Goal: Transaction & Acquisition: Purchase product/service

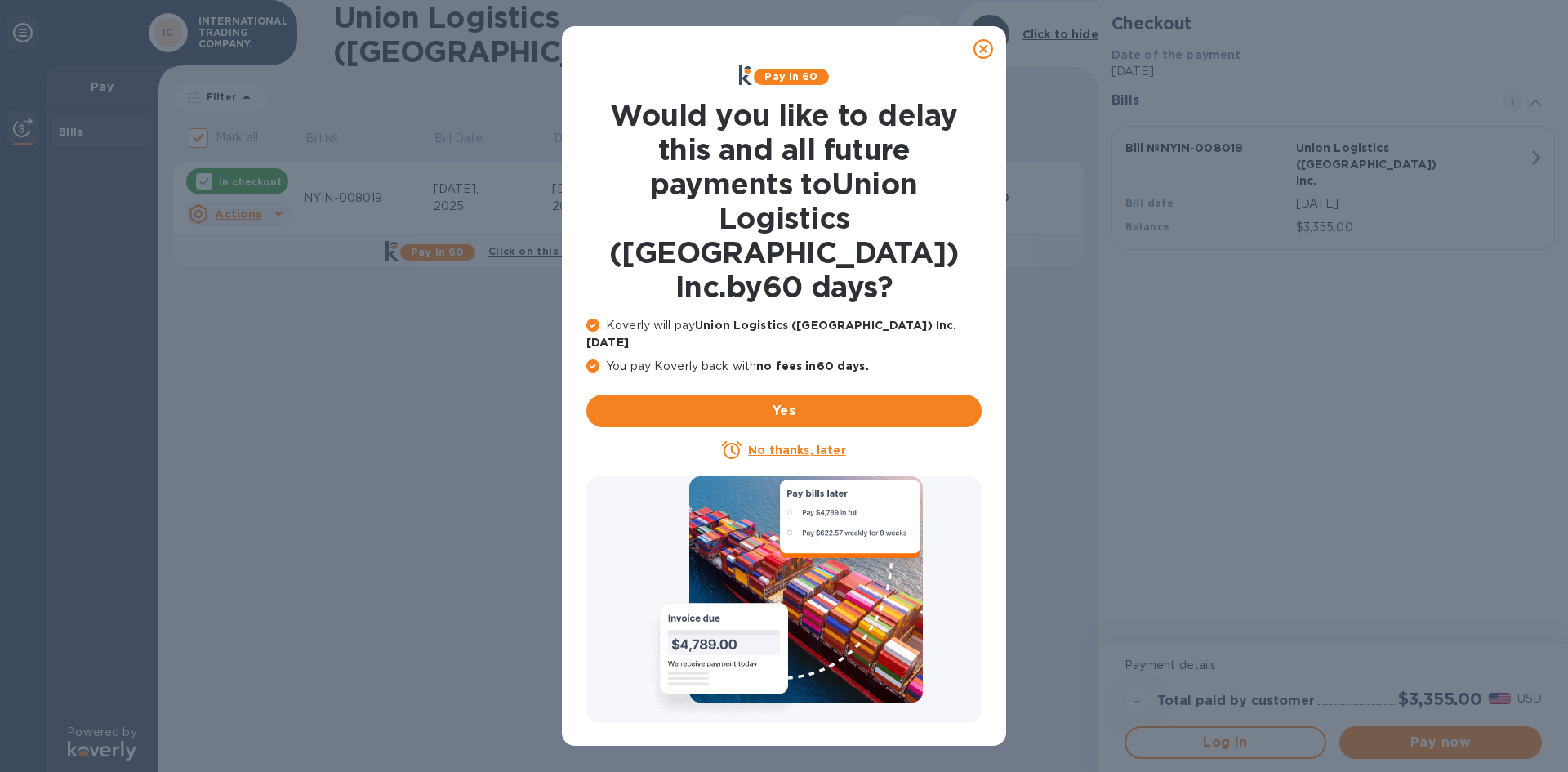
click at [984, 48] on icon at bounding box center [983, 48] width 19 height 19
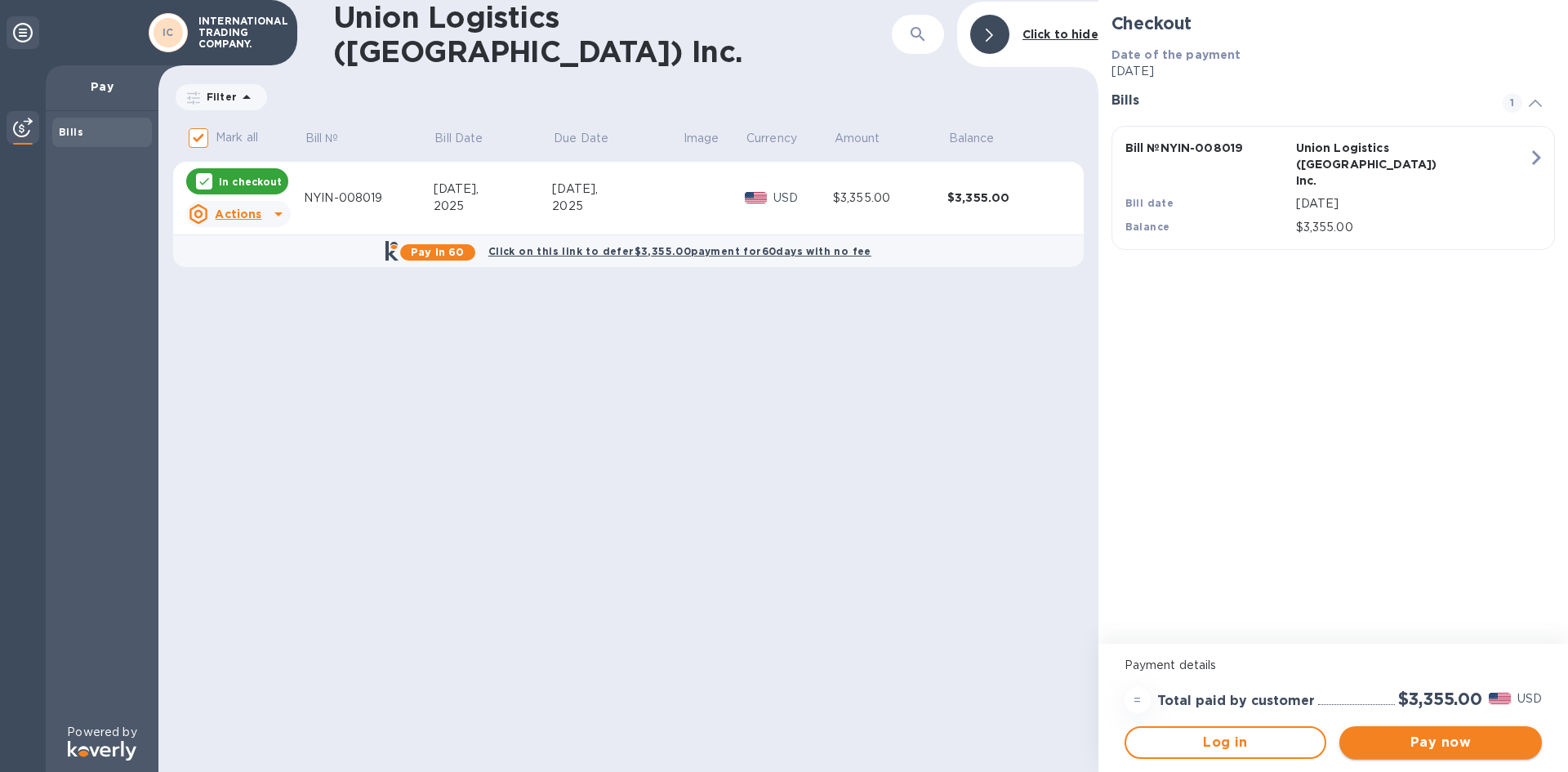
click at [1398, 742] on span "Pay now" at bounding box center [1440, 742] width 176 height 19
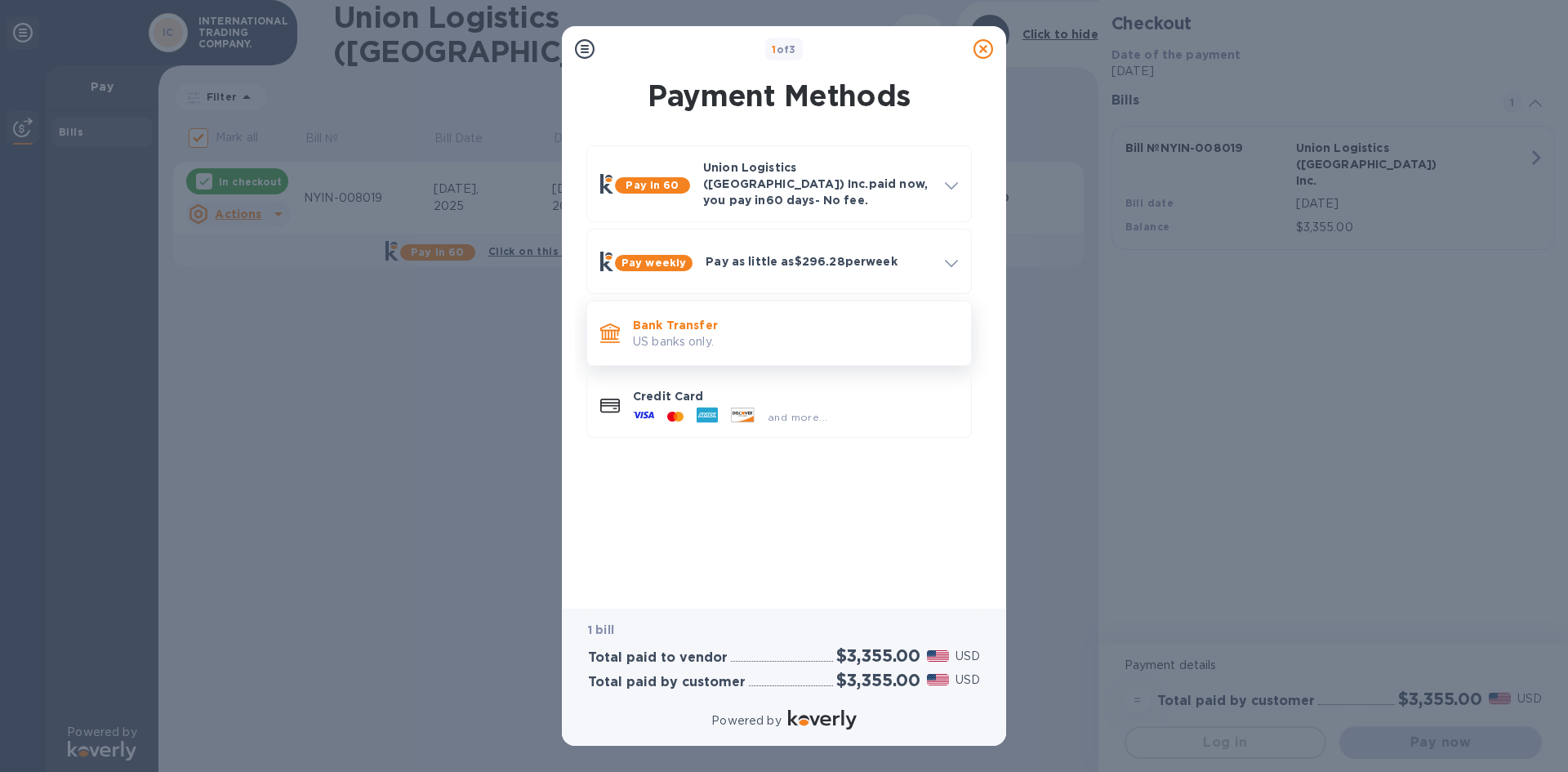
click at [739, 334] on p "US banks only." at bounding box center [795, 342] width 325 height 17
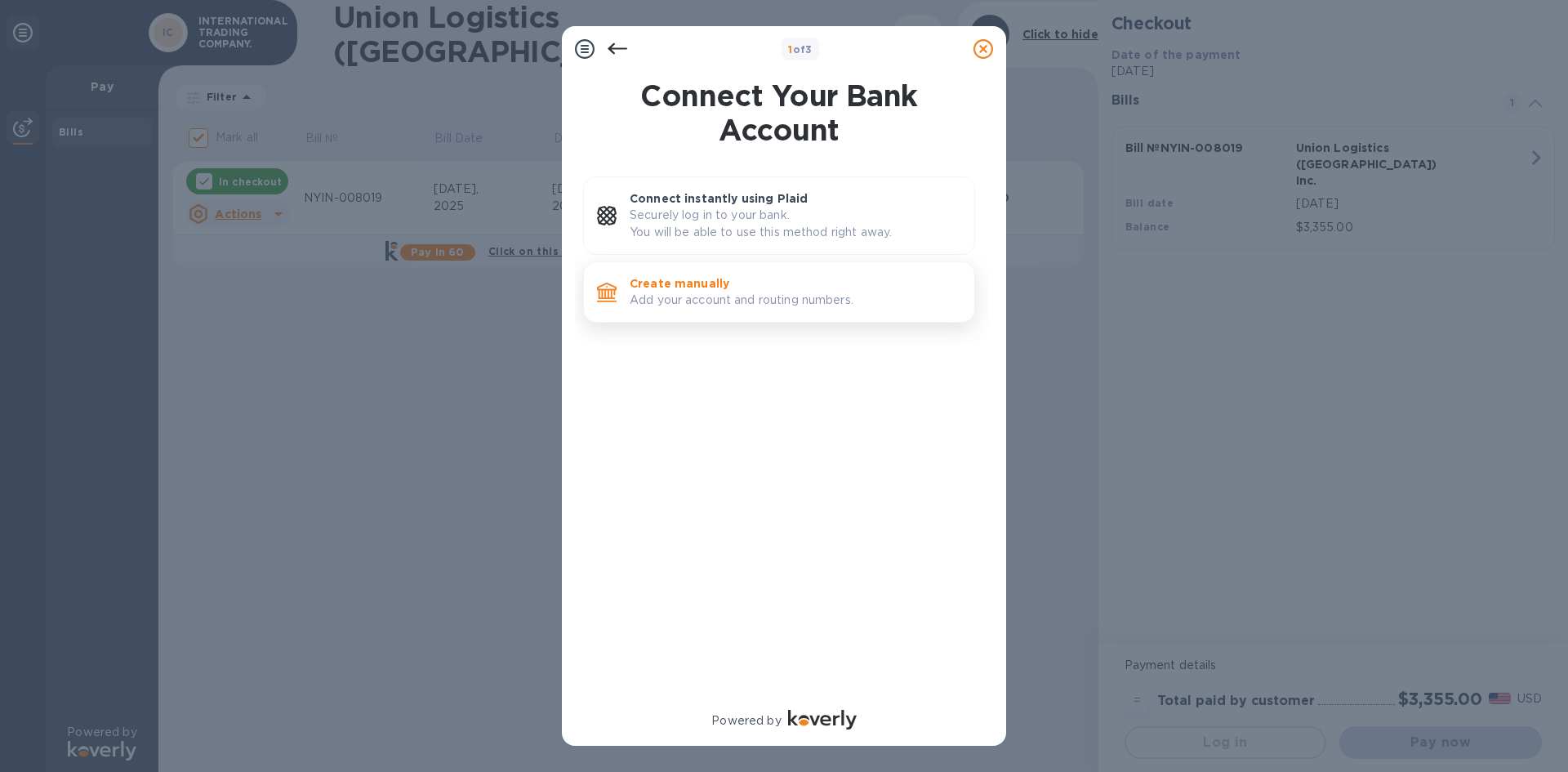
click at [717, 284] on p "Create manually" at bounding box center [795, 283] width 332 height 16
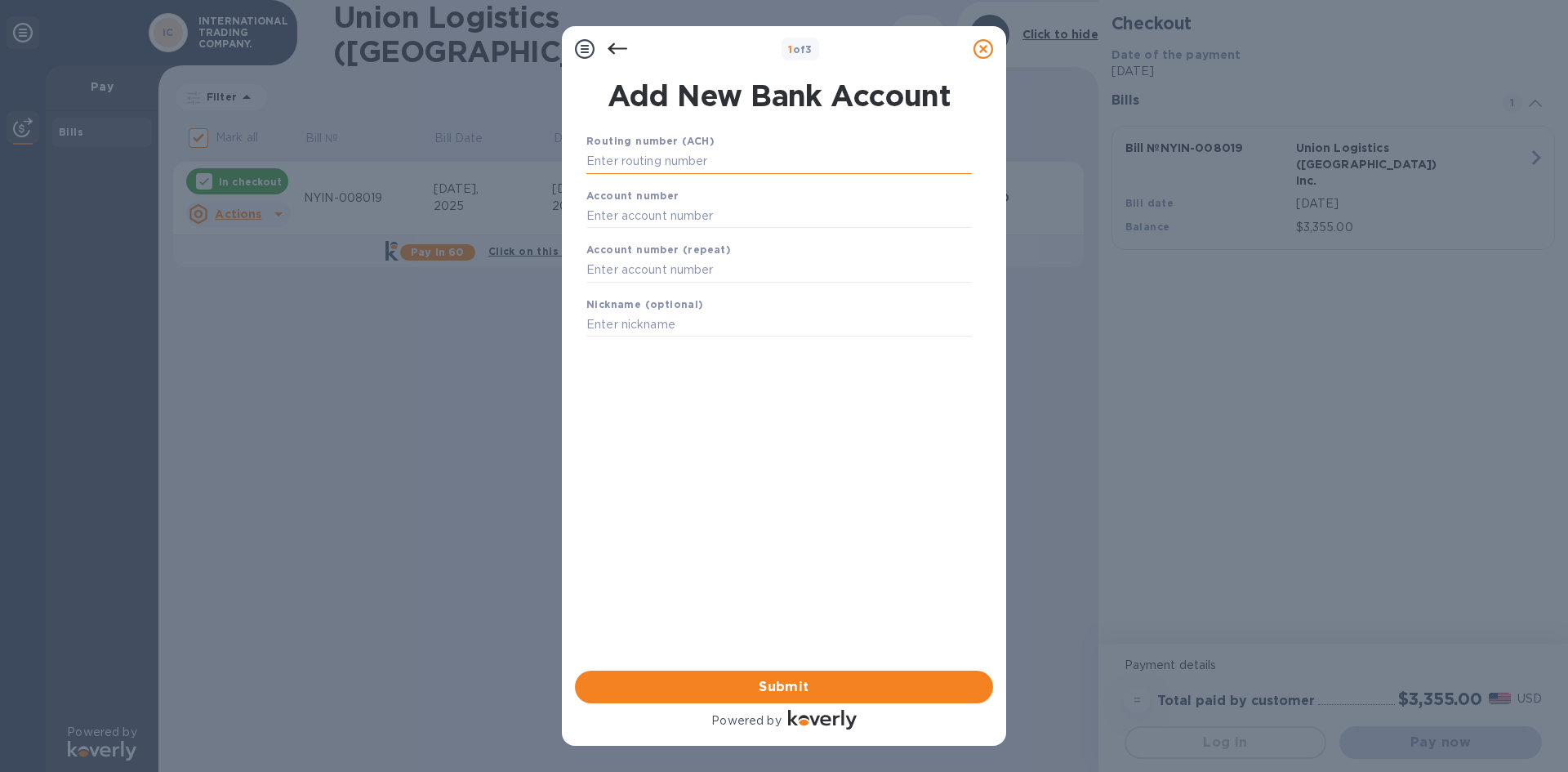
click at [666, 168] on input "text" at bounding box center [779, 161] width 385 height 24
type input "122041235"
click at [600, 233] on input "text" at bounding box center [779, 236] width 385 height 24
type input "77325948"
click at [603, 282] on input "text" at bounding box center [779, 290] width 385 height 24
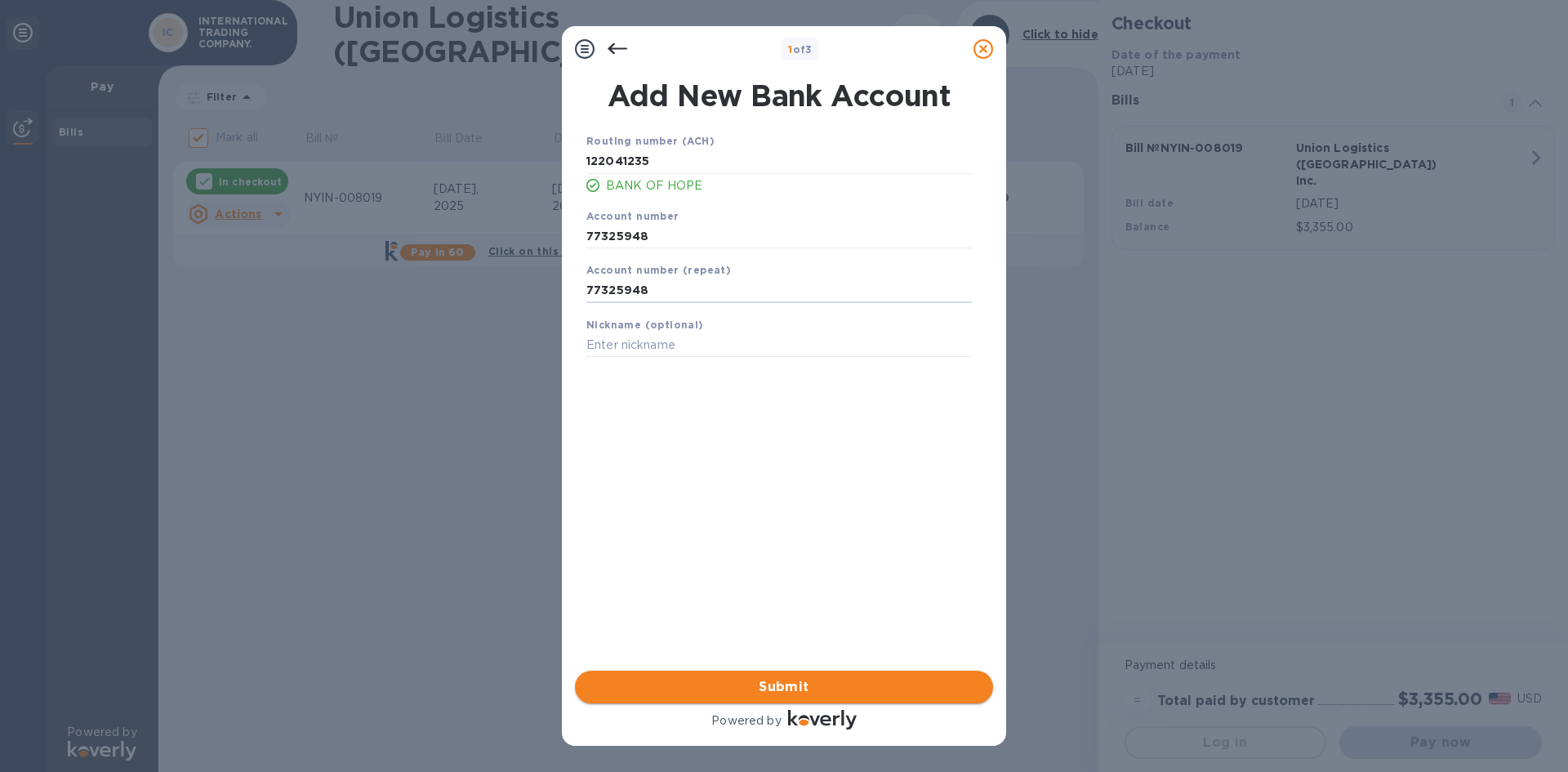
type input "77325948"
click at [785, 679] on span "Submit" at bounding box center [784, 687] width 392 height 19
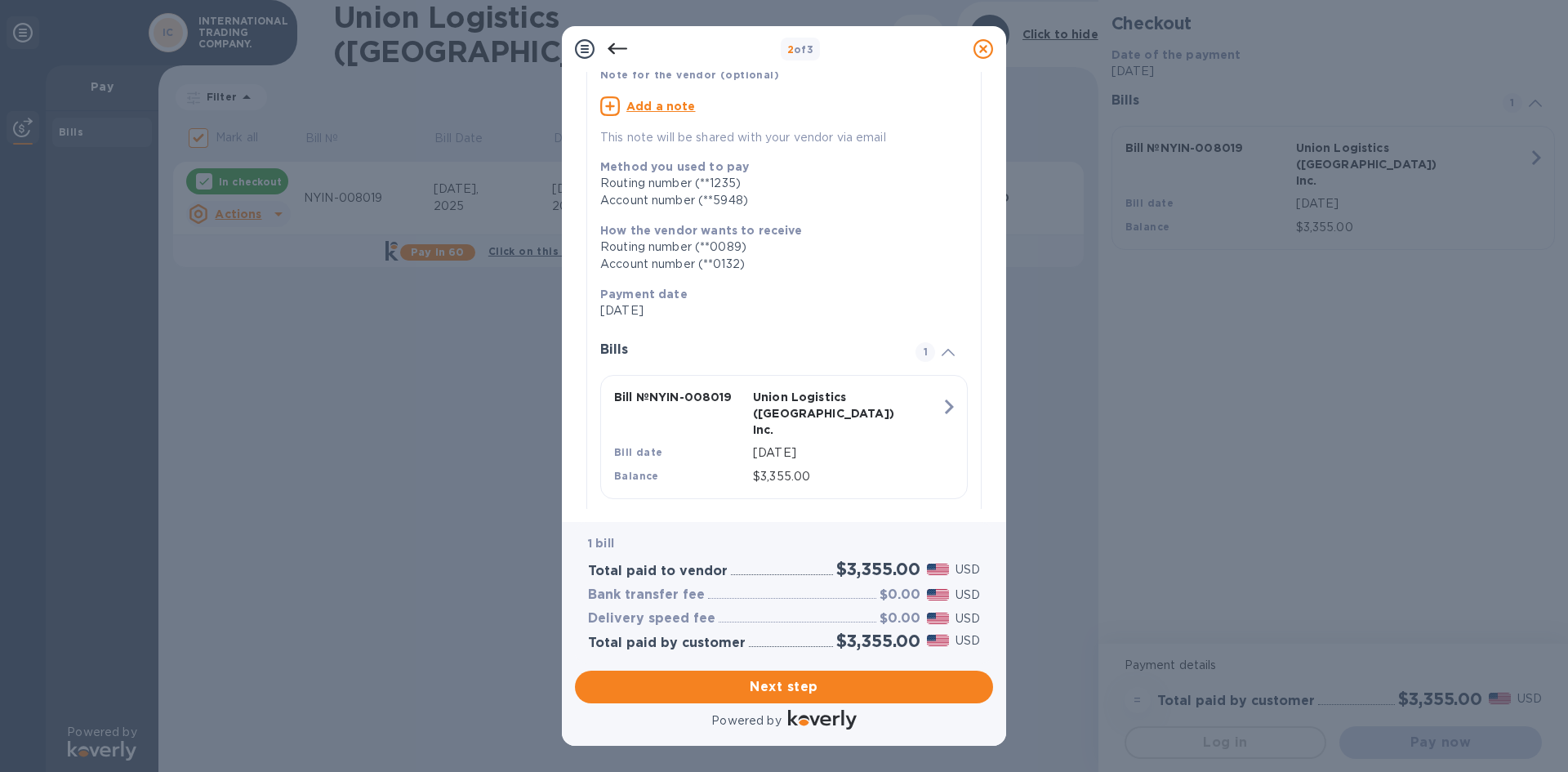
scroll to position [139, 0]
click at [797, 688] on span "Next step" at bounding box center [784, 687] width 392 height 19
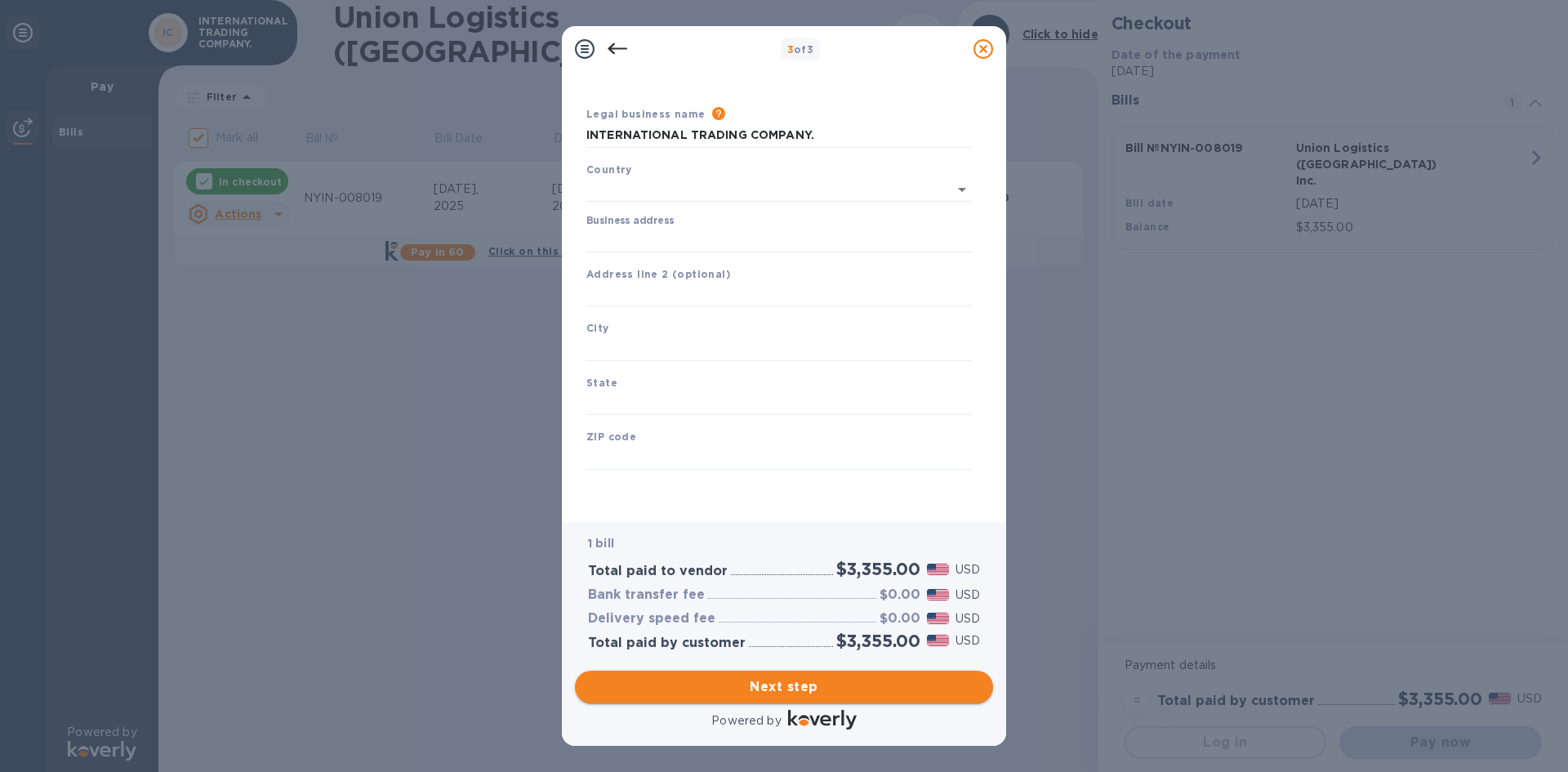
type input "[GEOGRAPHIC_DATA]"
click at [628, 244] on input "Business address" at bounding box center [779, 240] width 385 height 24
type input "[STREET_ADDRESS][PERSON_NAME]"
click at [616, 348] on input "text" at bounding box center [779, 348] width 385 height 24
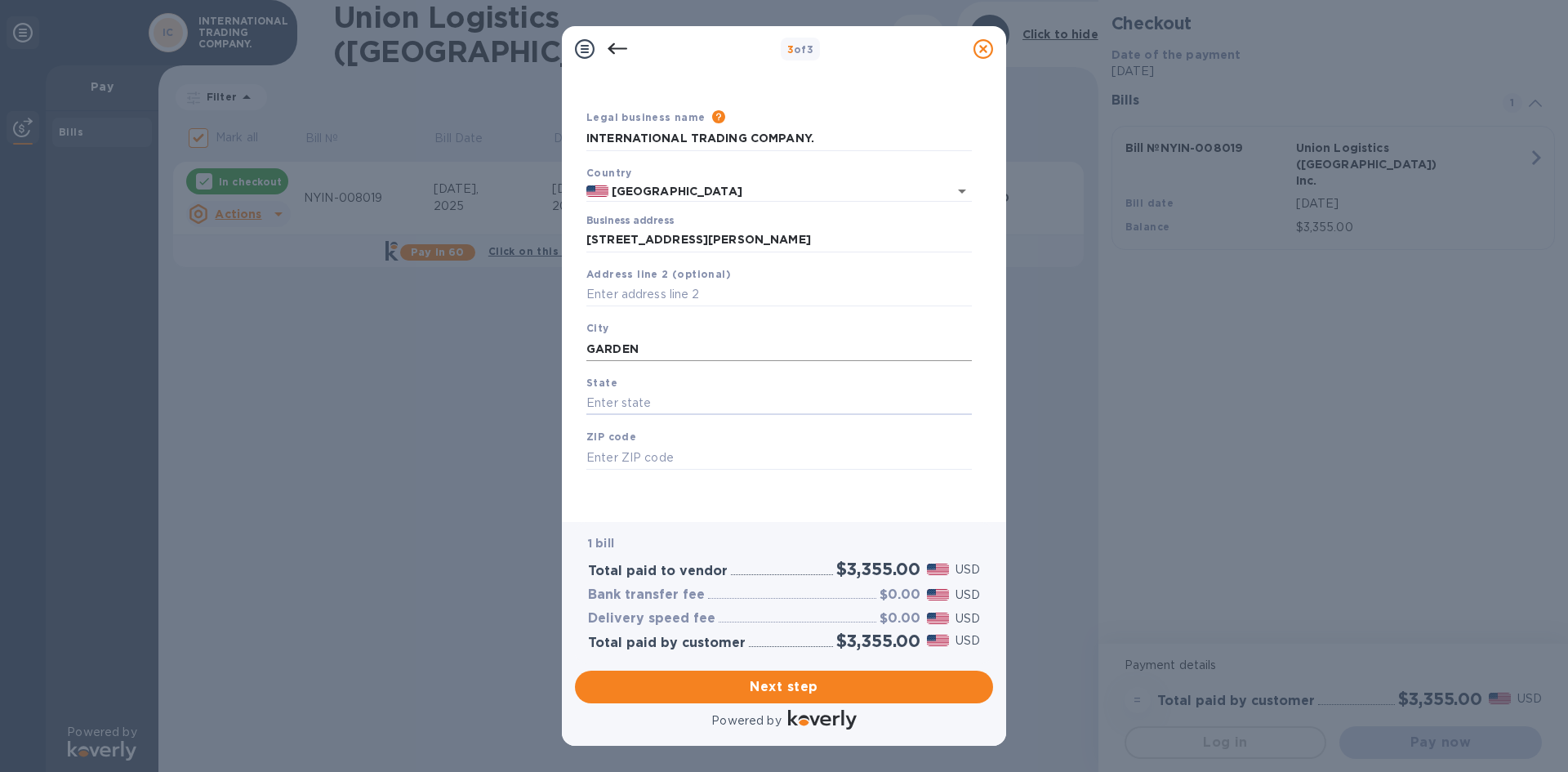
click at [659, 349] on input "GARDEN" at bounding box center [779, 348] width 385 height 24
type input "GARDENA"
click at [655, 396] on input "text" at bounding box center [779, 402] width 385 height 24
type input "CA"
click at [641, 451] on input "text" at bounding box center [779, 457] width 385 height 24
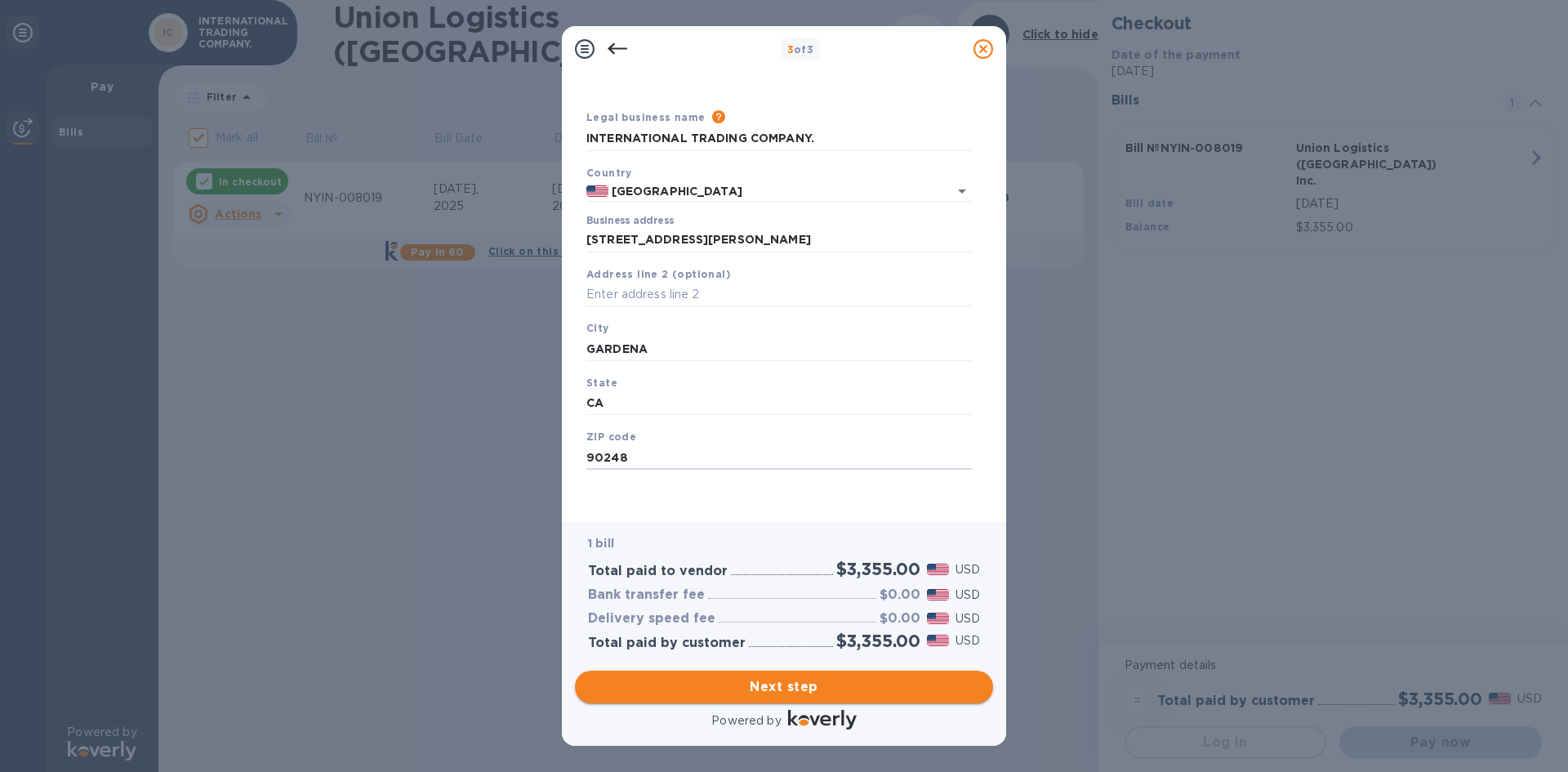
type input "90248"
click at [846, 688] on span "Next step" at bounding box center [784, 687] width 392 height 19
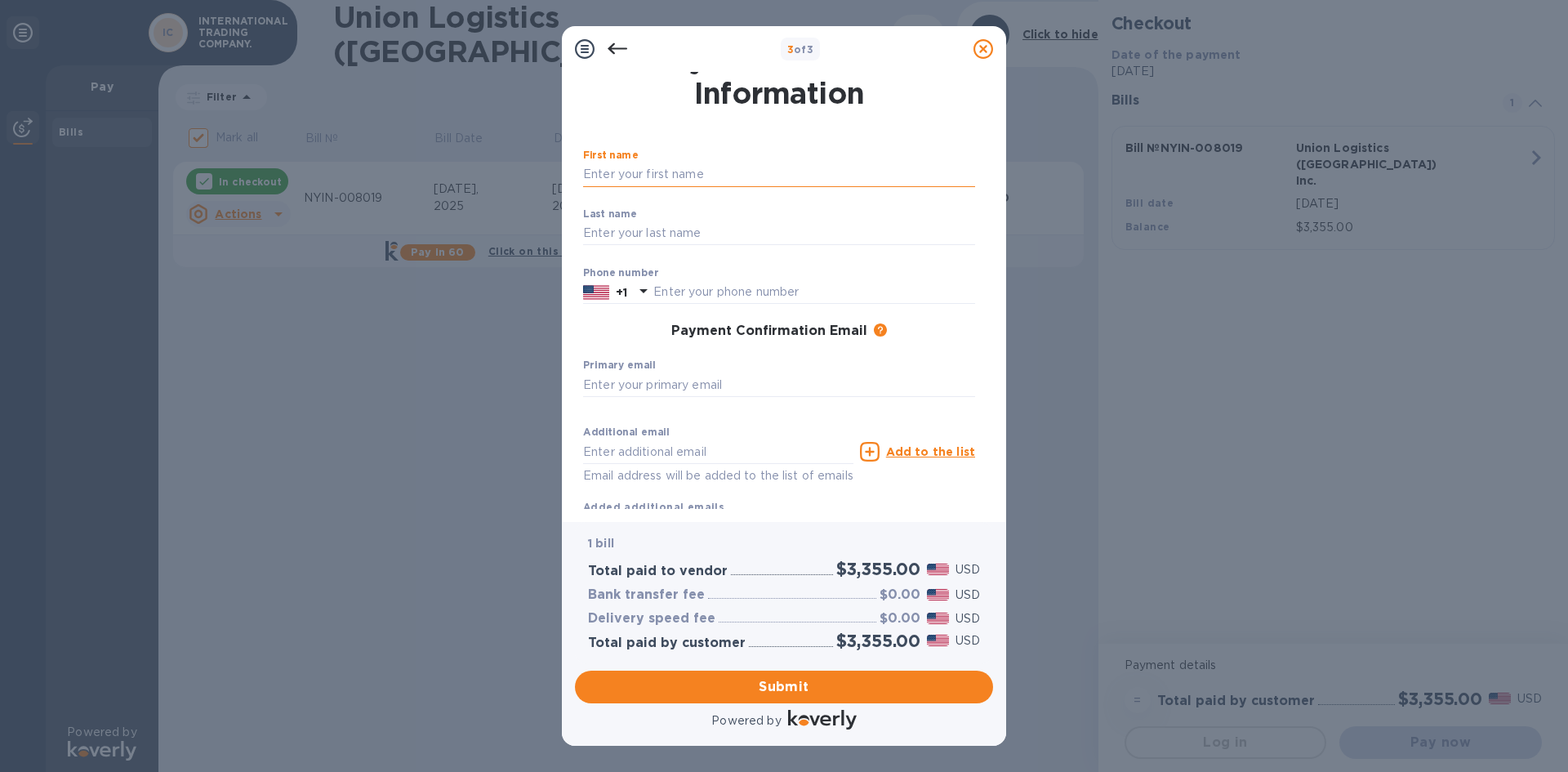
click at [699, 168] on input "text" at bounding box center [779, 175] width 392 height 24
type input "[PERSON_NAME]"
type input "7146809876"
type input "[PERSON_NAME][EMAIL_ADDRESS][DOMAIN_NAME]"
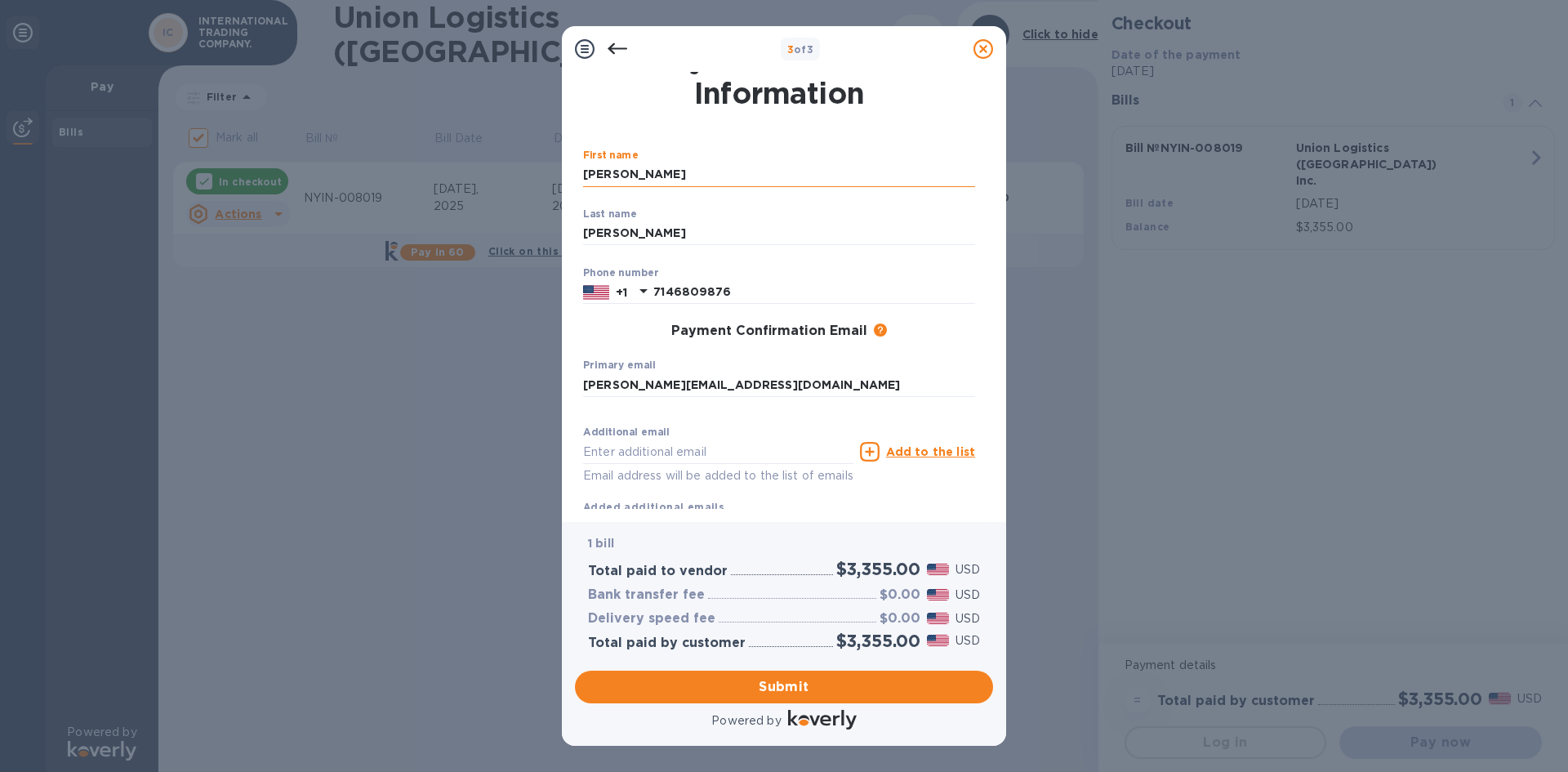
type input "[PERSON_NAME][EMAIL_ADDRESS][DOMAIN_NAME]"
drag, startPoint x: 577, startPoint y: 382, endPoint x: 420, endPoint y: 376, distance: 157.1
click at [421, 376] on div "3 of 3 Payment Contact Information First name [PERSON_NAME] ​ Last name [PERSON…" at bounding box center [784, 386] width 1568 height 772
click at [596, 455] on input "[PERSON_NAME][EMAIL_ADDRESS][DOMAIN_NAME]" at bounding box center [718, 451] width 271 height 24
drag, startPoint x: 752, startPoint y: 459, endPoint x: 483, endPoint y: 455, distance: 269.0
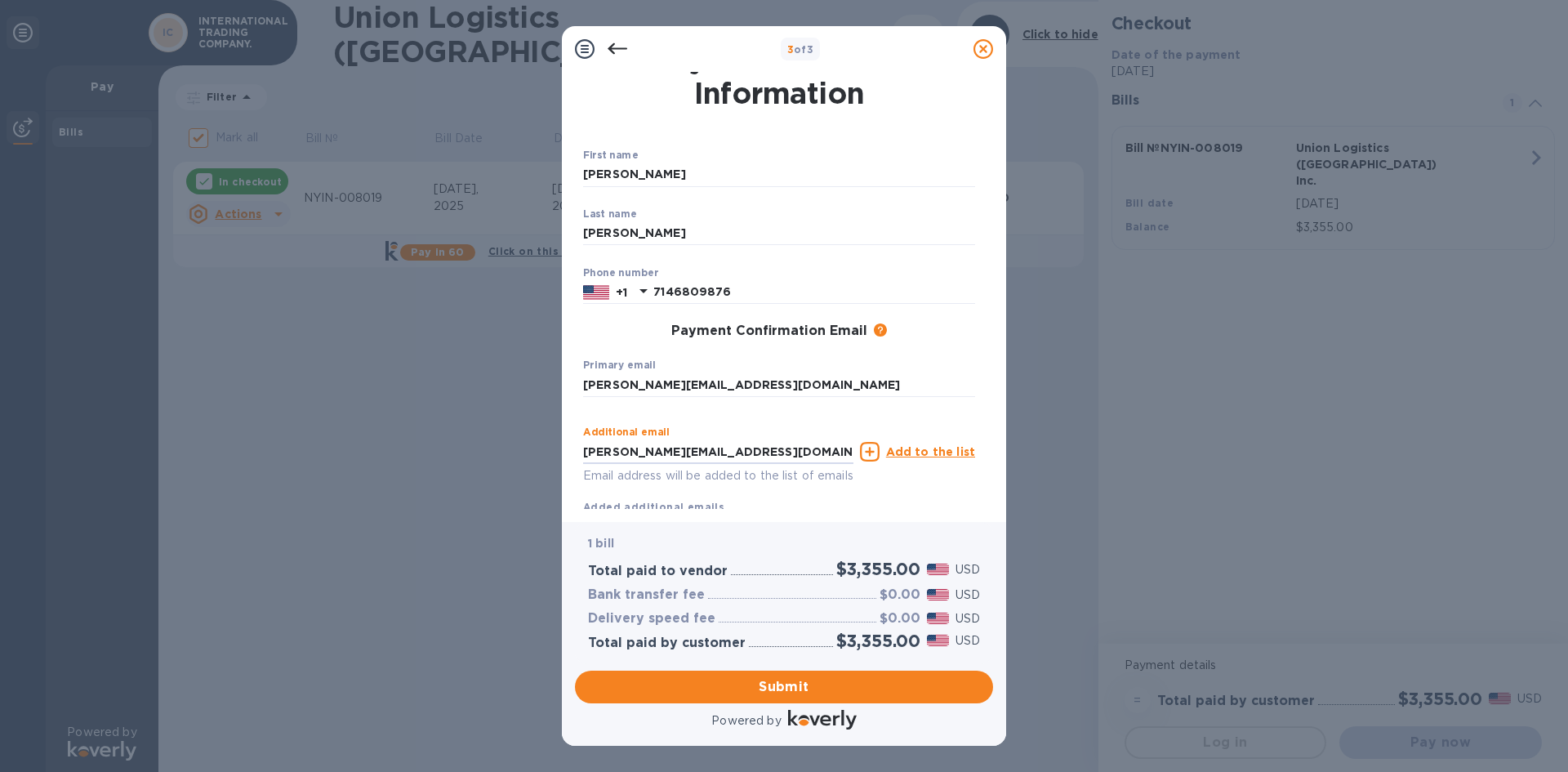
click at [456, 454] on div "3 of 3 Payment Contact Information First name [PERSON_NAME] ​ Last name [PERSON…" at bounding box center [784, 386] width 1568 height 772
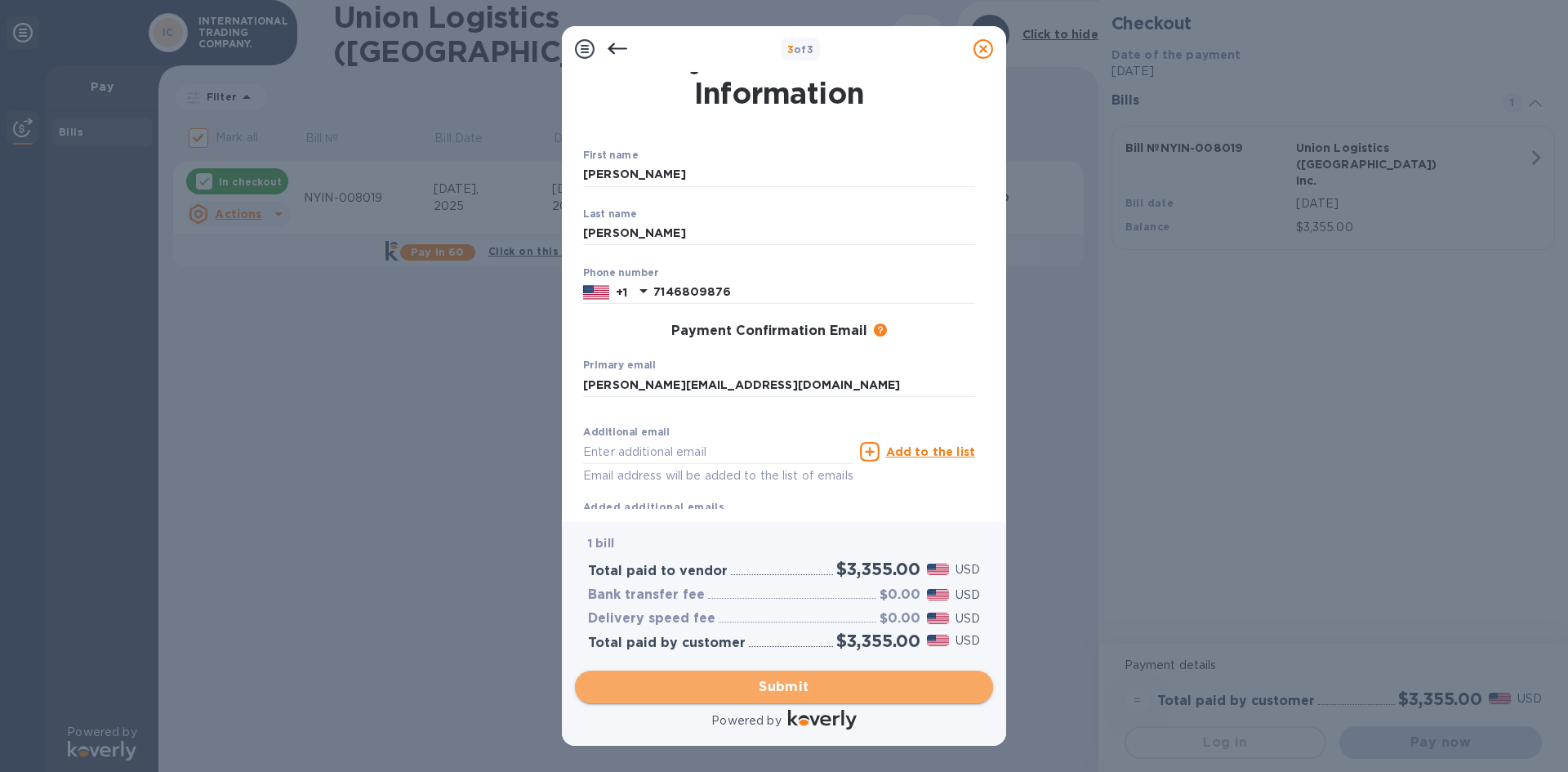
click at [840, 680] on span "Submit" at bounding box center [784, 687] width 392 height 19
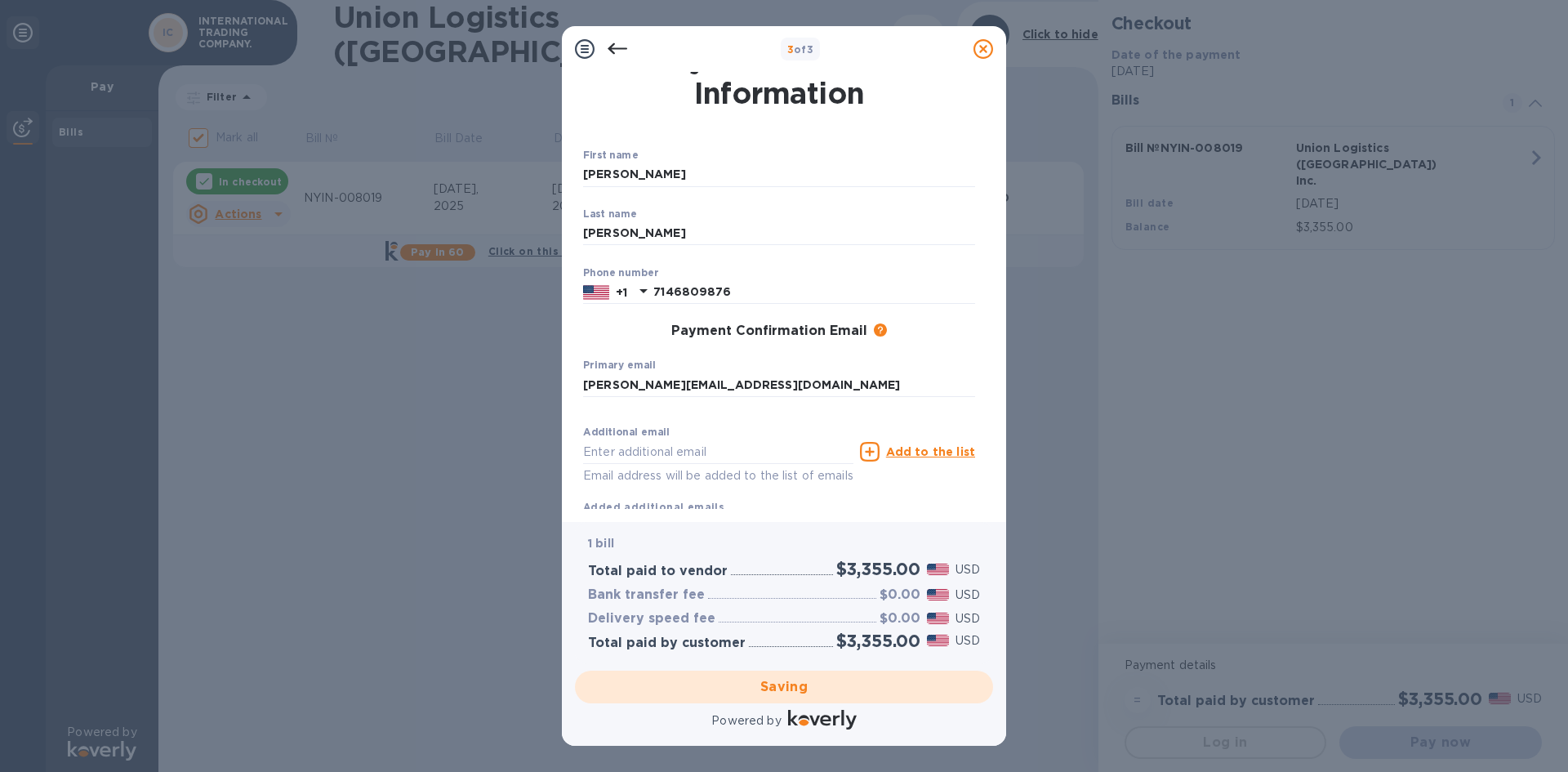
checkbox input "false"
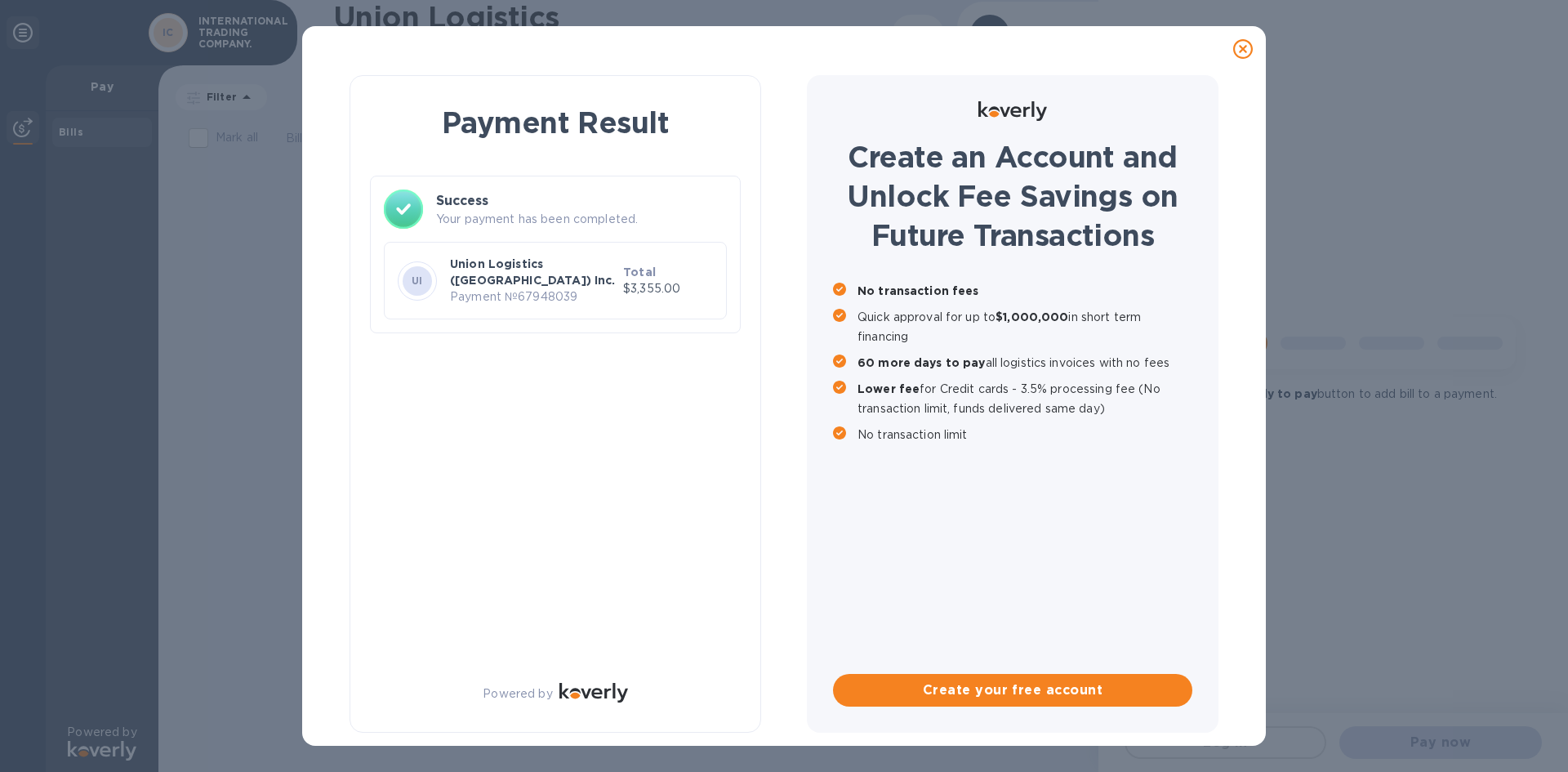
scroll to position [0, 0]
